Goal: Transaction & Acquisition: Book appointment/travel/reservation

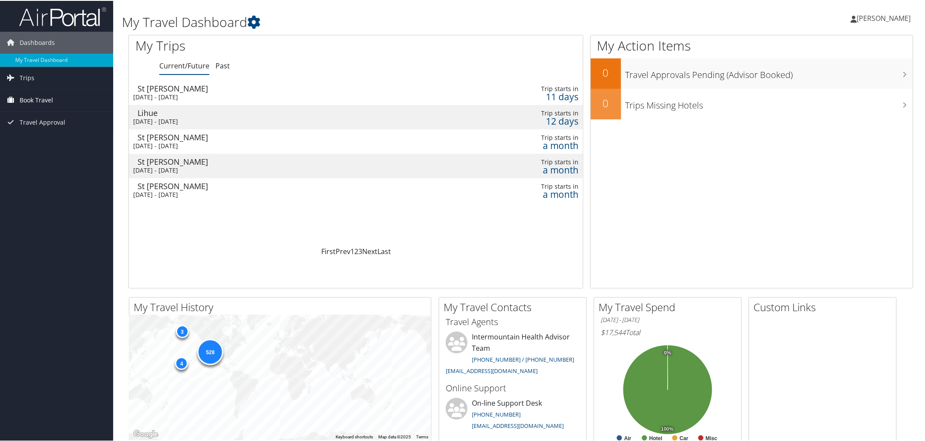
click at [77, 95] on link "Book Travel" at bounding box center [56, 99] width 113 height 22
click at [79, 145] on link "Book/Manage Online Trips" at bounding box center [56, 142] width 113 height 13
drag, startPoint x: 57, startPoint y: 141, endPoint x: 185, endPoint y: 182, distance: 133.8
click at [57, 141] on link "Book/Manage Online Trips" at bounding box center [56, 142] width 113 height 13
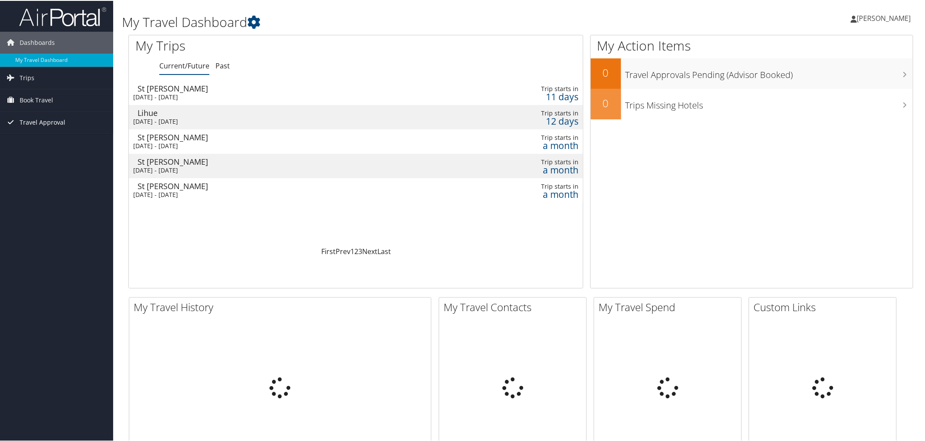
click at [64, 118] on link "Travel Approval" at bounding box center [56, 122] width 113 height 22
click at [64, 101] on link "Book Travel" at bounding box center [56, 99] width 113 height 22
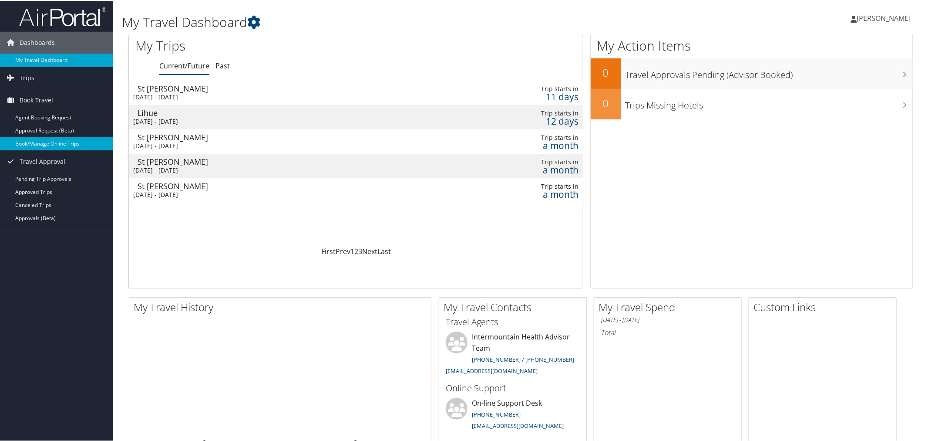
click at [61, 139] on link "Book/Manage Online Trips" at bounding box center [56, 142] width 113 height 13
click at [58, 101] on link "Book Travel" at bounding box center [56, 99] width 113 height 22
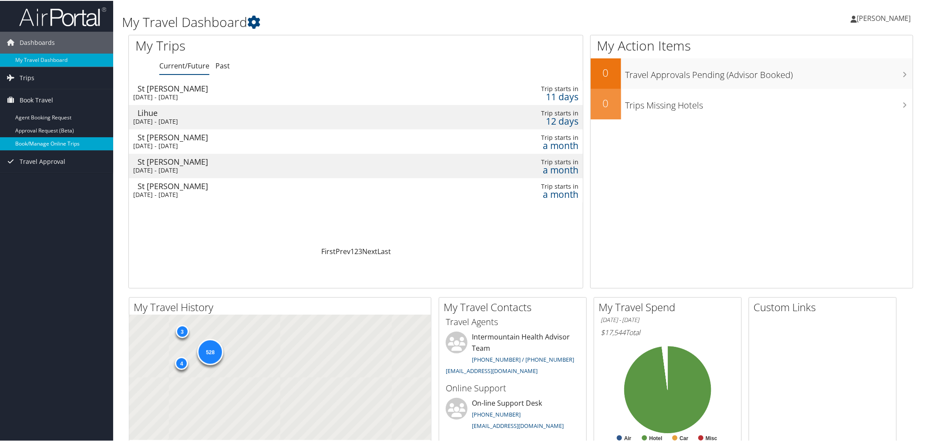
click at [58, 141] on link "Book/Manage Online Trips" at bounding box center [56, 142] width 113 height 13
